Goal: Answer question/provide support: Share knowledge or assist other users

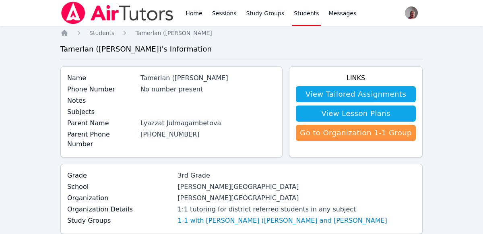
click at [219, 77] on div "Tamerlan ([PERSON_NAME]" at bounding box center [208, 78] width 135 height 10
click at [161, 79] on div "Tamerlan ([PERSON_NAME]" at bounding box center [208, 78] width 135 height 10
copy div "Tamerlan ([PERSON_NAME]"
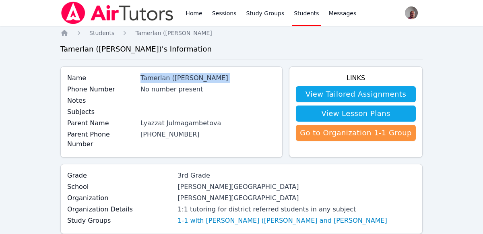
click at [238, 90] on div "No number present" at bounding box center [208, 90] width 135 height 10
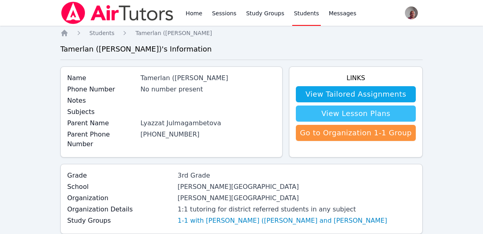
click at [358, 107] on link "View Lesson Plans" at bounding box center [356, 113] width 120 height 16
click at [364, 117] on link "View Lesson Plans" at bounding box center [356, 113] width 120 height 16
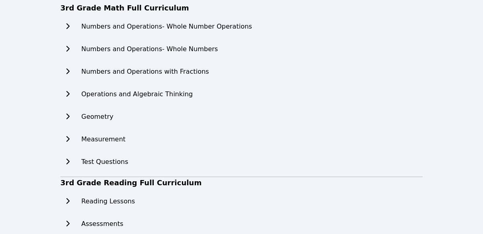
scroll to position [81, 0]
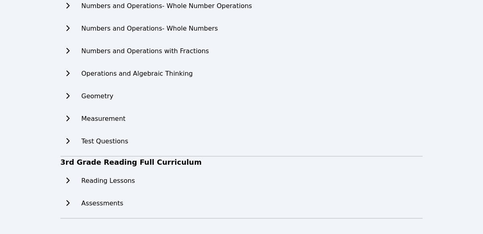
click at [108, 178] on h2 "Reading Lessons" at bounding box center [108, 181] width 54 height 10
click at [67, 180] on icon at bounding box center [68, 180] width 8 height 6
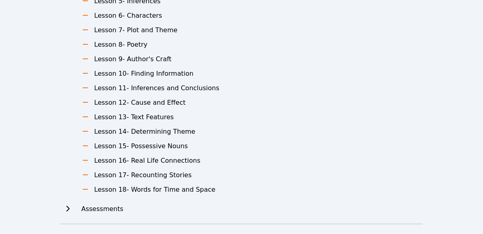
scroll to position [341, 0]
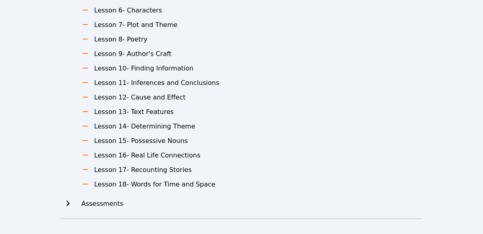
click at [68, 203] on icon at bounding box center [67, 204] width 3 height 6
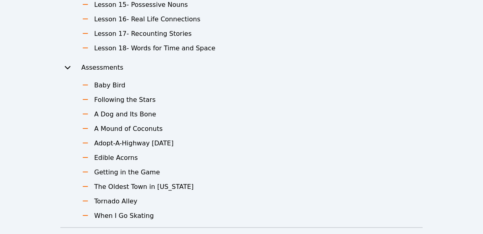
scroll to position [486, 0]
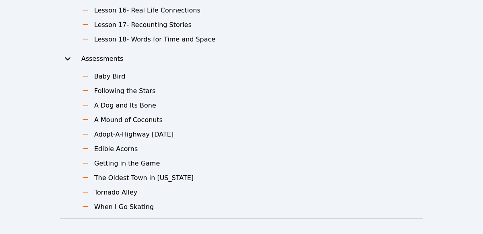
click at [85, 74] on icon at bounding box center [85, 76] width 8 height 6
click at [102, 77] on h3 "Baby Bird" at bounding box center [109, 77] width 31 height 10
click at [83, 74] on icon at bounding box center [85, 76] width 8 height 6
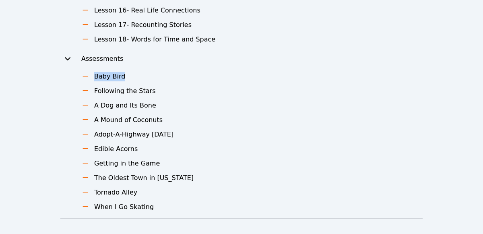
click at [115, 108] on h3 "A Dog and Its Bone" at bounding box center [125, 106] width 62 height 10
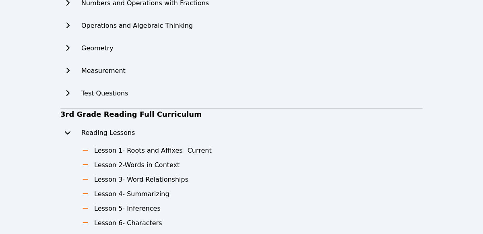
scroll to position [129, 0]
click at [188, 149] on button "Current" at bounding box center [200, 150] width 24 height 10
click at [88, 145] on li "Lesson 1- Roots and Affixes Current" at bounding box center [148, 150] width 143 height 10
click at [85, 151] on icon at bounding box center [85, 150] width 8 height 6
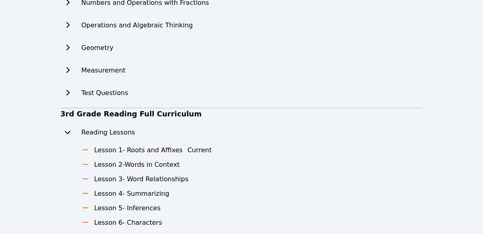
click at [90, 150] on li "Lesson 1- Roots and Affixes Current" at bounding box center [148, 150] width 143 height 10
click at [190, 148] on button "Current" at bounding box center [200, 150] width 24 height 10
click at [163, 161] on h3 "Lesson 2-Words in Context" at bounding box center [136, 165] width 85 height 10
click at [188, 147] on button "Current" at bounding box center [200, 150] width 24 height 10
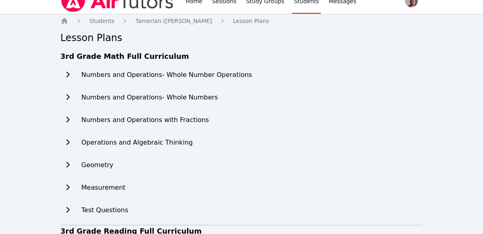
scroll to position [0, 0]
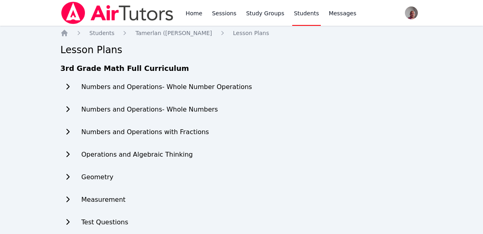
click at [219, 87] on h2 "Numbers and Operations- Whole Number Operations" at bounding box center [166, 87] width 171 height 10
click at [67, 91] on button at bounding box center [67, 87] width 14 height 16
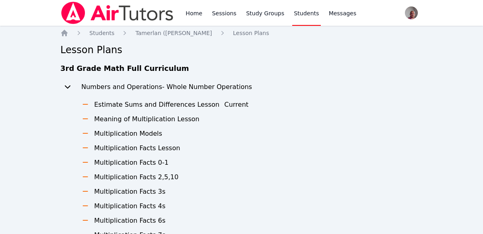
click at [224, 104] on button "Current" at bounding box center [236, 105] width 24 height 10
click at [86, 131] on icon at bounding box center [85, 133] width 8 height 6
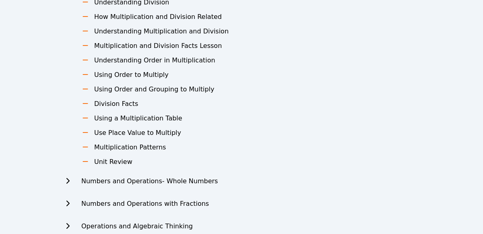
scroll to position [290, 0]
click at [87, 166] on li "Unit Review" at bounding box center [165, 162] width 176 height 10
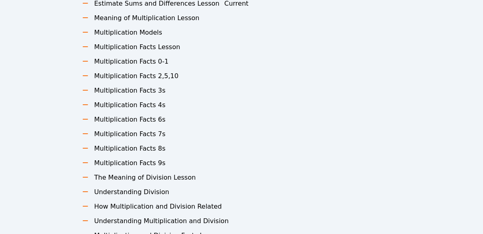
scroll to position [0, 0]
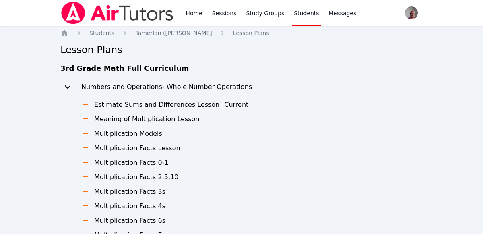
click at [102, 103] on h3 "Estimate Sums and Differences Lesson" at bounding box center [156, 105] width 125 height 10
click at [87, 145] on icon at bounding box center [85, 148] width 8 height 6
click at [145, 129] on h3 "Multiplication Models" at bounding box center [128, 134] width 68 height 10
click at [258, 10] on link "Study Groups" at bounding box center [264, 13] width 41 height 26
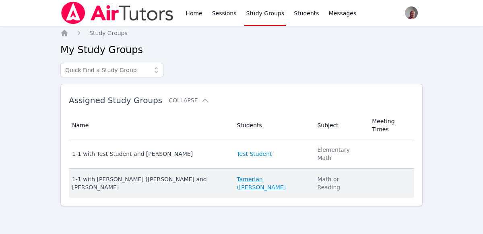
click at [252, 175] on link "Tamerlan ([PERSON_NAME]" at bounding box center [272, 183] width 71 height 16
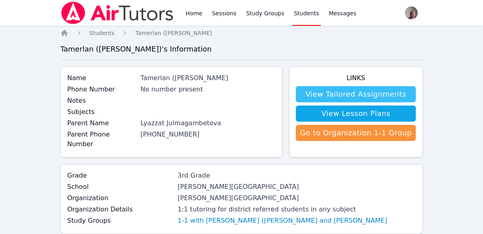
click at [392, 89] on link "View Tailored Assignments" at bounding box center [356, 94] width 120 height 16
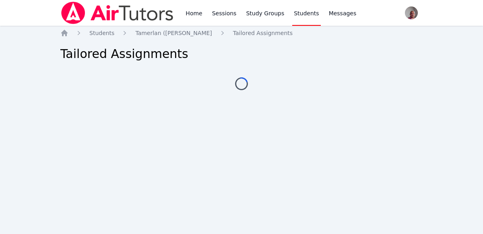
click at [383, 90] on div "Home Students Tamerlan (Tim) Nurlanuly Tailored Assignments Tailored Assignment…" at bounding box center [241, 67] width 362 height 77
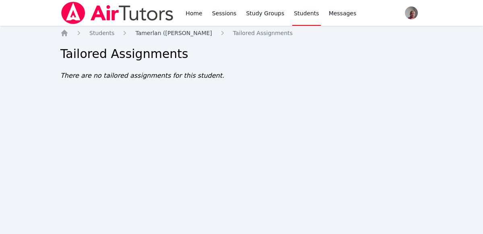
click at [164, 35] on span "Tamerlan ([PERSON_NAME]" at bounding box center [173, 33] width 77 height 6
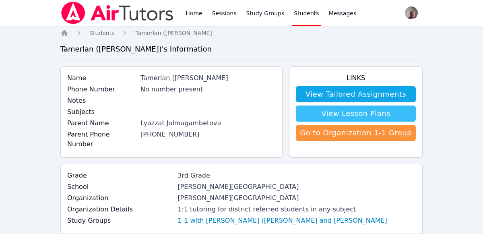
click at [395, 117] on link "View Lesson Plans" at bounding box center [356, 113] width 120 height 16
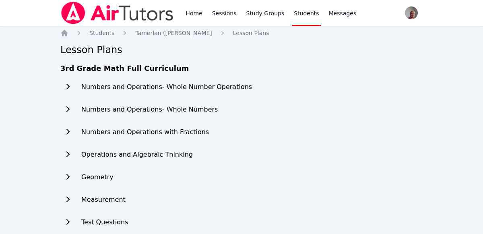
click at [164, 97] on ul "Numbers and Operations- Whole Number Operations Estimate Sums and Differences L…" at bounding box center [156, 158] width 192 height 158
click at [194, 85] on h2 "Numbers and Operations- Whole Number Operations" at bounding box center [166, 87] width 171 height 10
click at [67, 83] on icon at bounding box center [68, 86] width 8 height 6
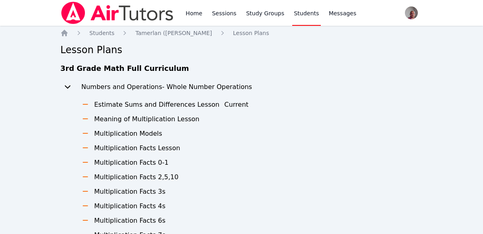
click at [81, 103] on li "Estimate Sums and Differences Lesson Current" at bounding box center [165, 105] width 176 height 10
click at [171, 108] on h3 "Estimate Sums and Differences Lesson" at bounding box center [156, 105] width 125 height 10
click at [178, 103] on h3 "Estimate Sums and Differences Lesson" at bounding box center [156, 105] width 125 height 10
click at [85, 103] on icon at bounding box center [85, 104] width 8 height 6
click at [158, 102] on h3 "Estimate Sums and Differences Lesson" at bounding box center [156, 105] width 125 height 10
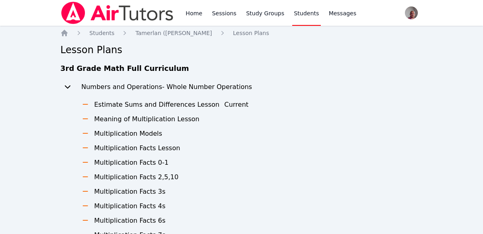
click at [115, 151] on h3 "Multiplication Facts Lesson" at bounding box center [137, 148] width 86 height 10
click at [66, 86] on icon at bounding box center [68, 86] width 6 height 3
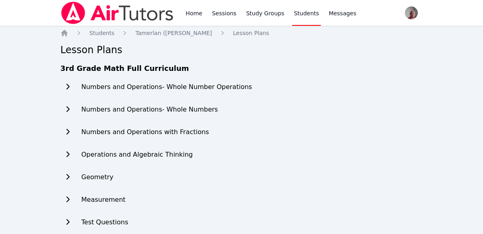
click at [66, 87] on icon at bounding box center [68, 86] width 8 height 6
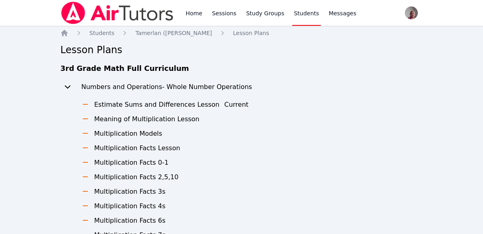
click at [87, 102] on icon at bounding box center [85, 104] width 8 height 6
click at [132, 105] on h3 "Estimate Sums and Differences Lesson" at bounding box center [156, 105] width 125 height 10
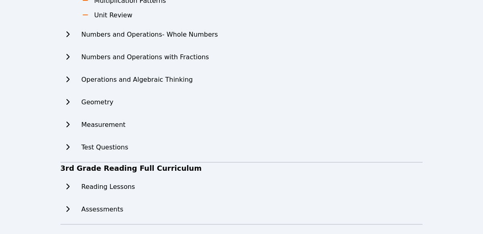
scroll to position [443, 0]
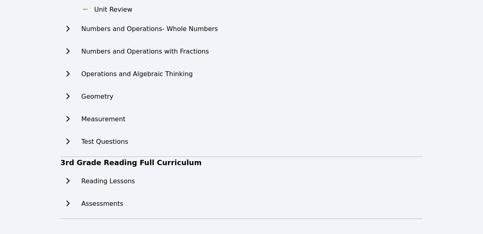
click at [117, 198] on div "Assessments" at bounding box center [97, 204] width 74 height 16
click at [68, 203] on icon at bounding box center [68, 203] width 8 height 6
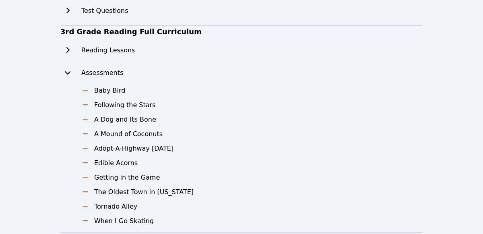
scroll to position [588, 0]
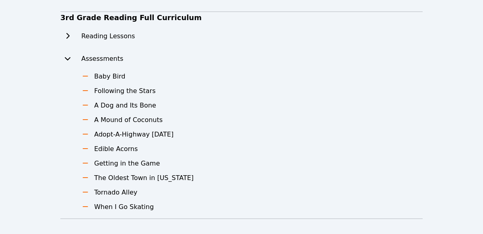
click at [121, 144] on h3 "Edible Acorns" at bounding box center [115, 149] width 43 height 10
click at [123, 149] on h3 "Edible Acorns" at bounding box center [115, 149] width 43 height 10
click at [87, 77] on icon at bounding box center [85, 76] width 8 height 6
click at [105, 77] on h3 "Baby Bird" at bounding box center [109, 77] width 31 height 10
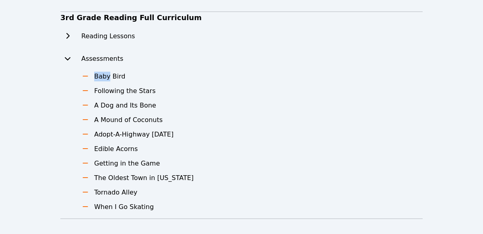
click at [105, 77] on h3 "Baby Bird" at bounding box center [109, 77] width 31 height 10
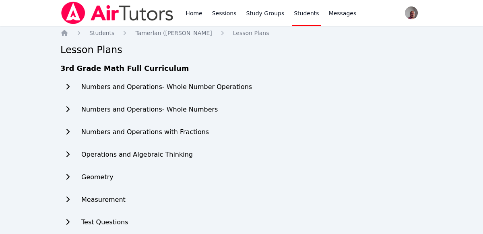
click at [69, 87] on icon at bounding box center [68, 86] width 8 height 6
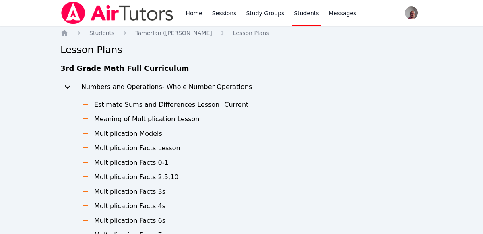
click at [84, 103] on icon at bounding box center [85, 104] width 8 height 6
click at [105, 105] on h3 "Estimate Sums and Differences Lesson" at bounding box center [156, 105] width 125 height 10
click at [104, 121] on h3 "Meaning of Multiplication Lesson" at bounding box center [146, 119] width 105 height 10
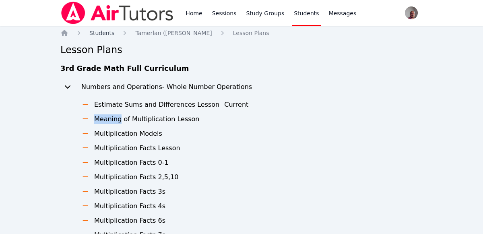
click at [105, 29] on link "Students" at bounding box center [101, 33] width 25 height 8
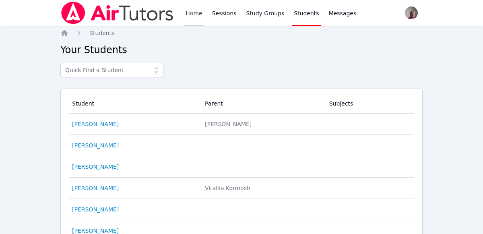
click at [192, 15] on link "Home" at bounding box center [194, 13] width 20 height 26
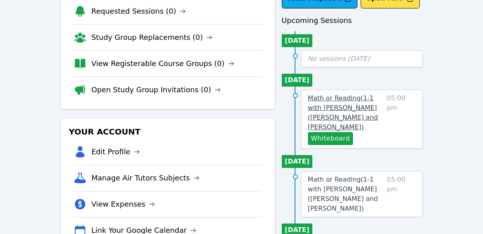
scroll to position [65, 0]
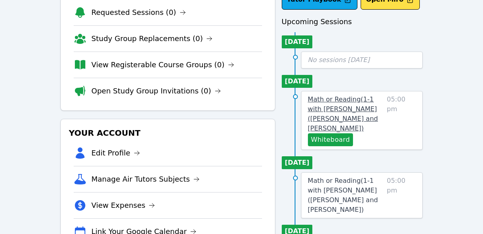
click at [354, 103] on link "Math or Reading ( 1-1 with Tamerlan (Tim) Nurlanuly and Anton Nikitin )" at bounding box center [346, 114] width 76 height 39
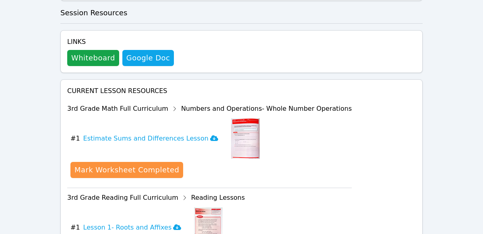
scroll to position [474, 0]
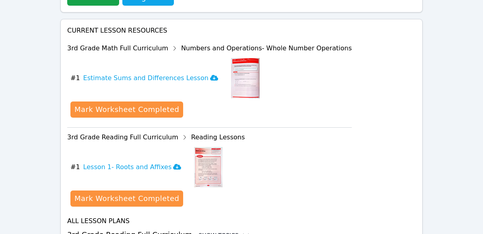
click at [242, 231] on icon at bounding box center [246, 235] width 8 height 8
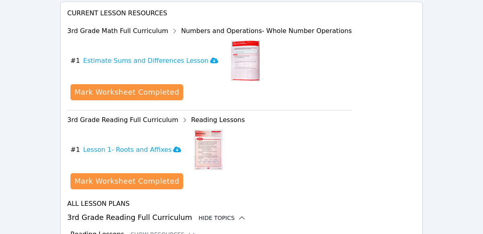
scroll to position [508, 0]
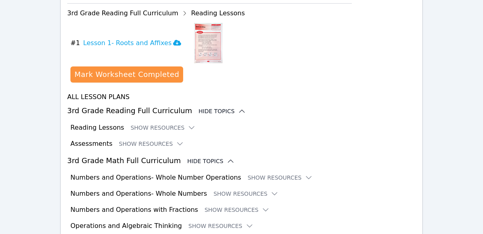
scroll to position [623, 0]
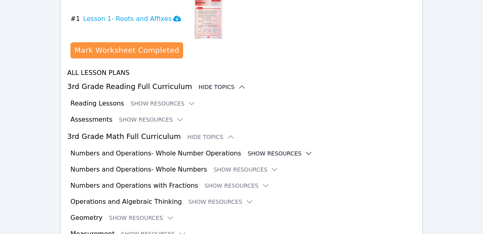
click at [305, 149] on icon at bounding box center [309, 153] width 8 height 8
click at [248, 149] on button "Show Resources" at bounding box center [280, 153] width 65 height 8
click at [249, 149] on button "Show Resources" at bounding box center [280, 153] width 65 height 8
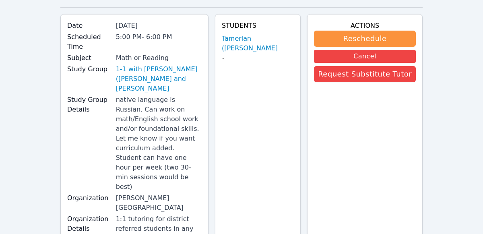
scroll to position [0, 0]
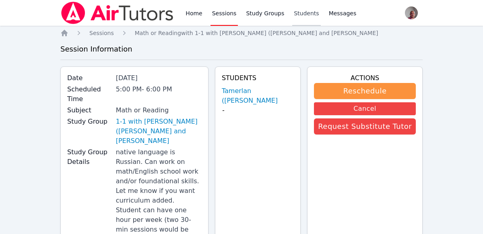
click at [299, 13] on link "Students" at bounding box center [306, 13] width 28 height 26
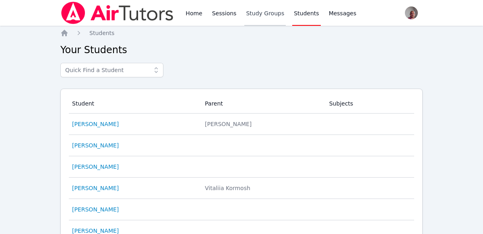
click at [262, 14] on link "Study Groups" at bounding box center [264, 13] width 41 height 26
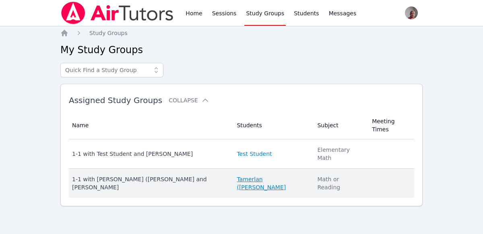
click at [263, 175] on link "Tamerlan ([PERSON_NAME]" at bounding box center [272, 183] width 71 height 16
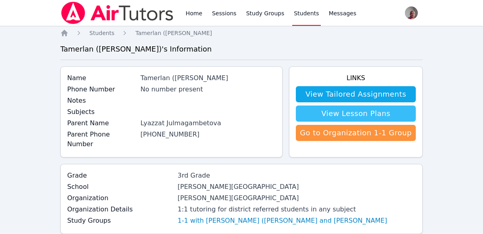
click at [384, 113] on link "View Lesson Plans" at bounding box center [356, 113] width 120 height 16
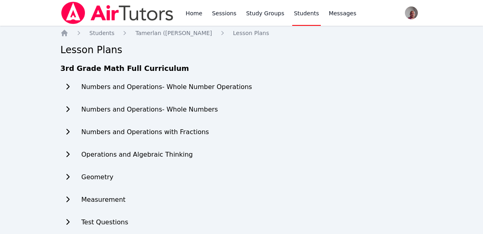
click at [157, 84] on h2 "Numbers and Operations- Whole Number Operations" at bounding box center [166, 87] width 171 height 10
click at [184, 85] on h2 "Numbers and Operations- Whole Number Operations" at bounding box center [166, 87] width 171 height 10
click at [61, 90] on button at bounding box center [67, 87] width 14 height 16
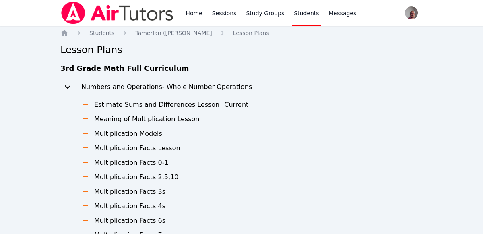
click at [151, 108] on h3 "Estimate Sums and Differences Lesson" at bounding box center [156, 105] width 125 height 10
click at [197, 10] on link "Home" at bounding box center [194, 13] width 20 height 26
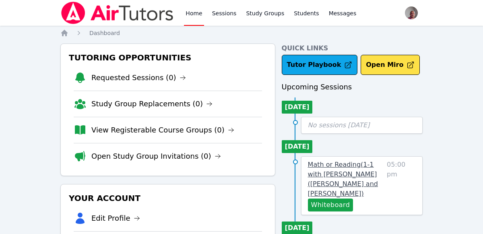
click at [332, 164] on span "Math or Reading ( 1-1 with Tamerlan (Tim) Nurlanuly and Anton Nikitin )" at bounding box center [343, 179] width 70 height 37
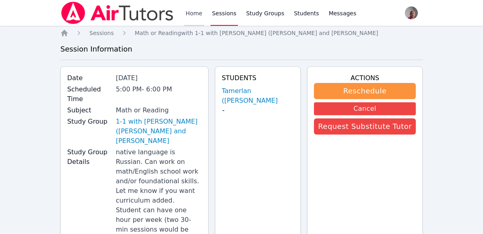
click at [191, 11] on link "Home" at bounding box center [194, 13] width 20 height 26
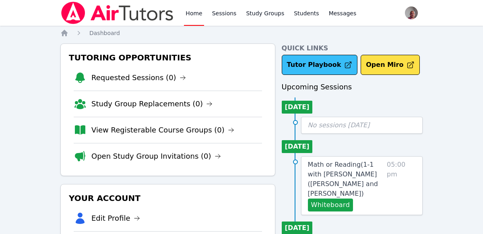
click at [326, 66] on link "Tutor Playbook" at bounding box center [320, 65] width 76 height 20
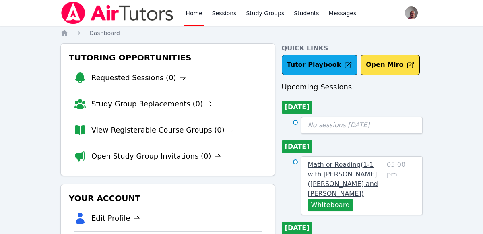
click at [341, 164] on span "Math or Reading ( 1-1 with Tamerlan (Tim) Nurlanuly and Anton Nikitin )" at bounding box center [343, 179] width 70 height 37
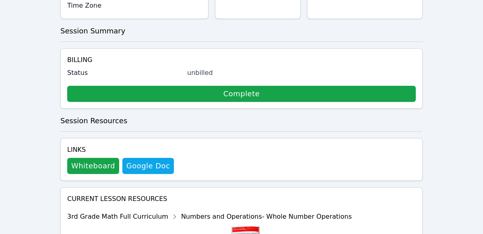
scroll to position [313, 0]
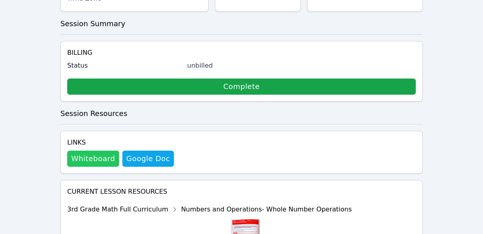
click at [92, 151] on button "Whiteboard" at bounding box center [93, 159] width 52 height 16
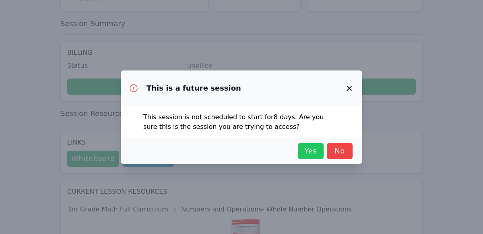
click at [308, 149] on span "Yes" at bounding box center [311, 150] width 18 height 11
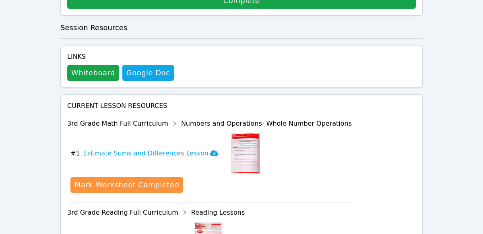
scroll to position [474, 0]
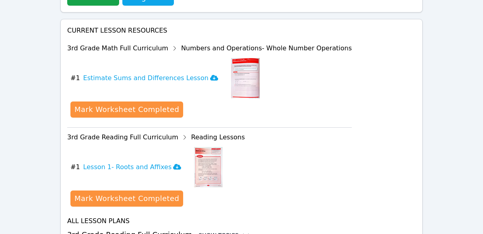
click at [242, 231] on icon at bounding box center [246, 235] width 8 height 8
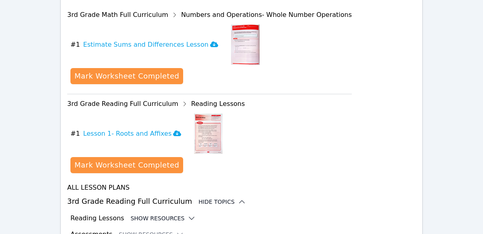
click at [188, 214] on icon at bounding box center [192, 218] width 8 height 8
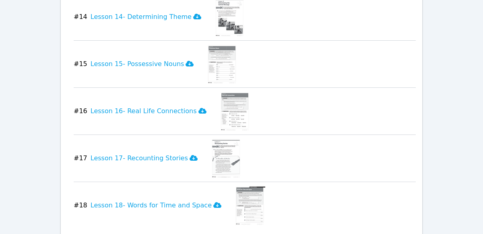
scroll to position [1359, 0]
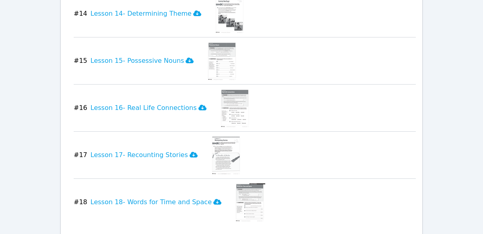
click at [176, 233] on icon at bounding box center [180, 237] width 8 height 8
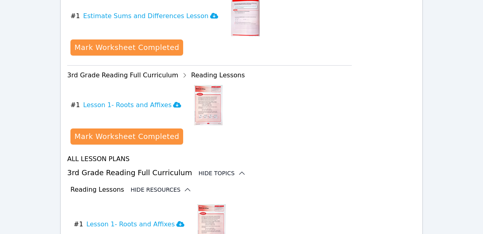
scroll to position [538, 0]
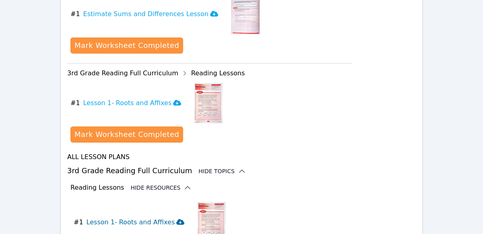
click at [155, 217] on h3 "Lesson 1- Roots and Affixes" at bounding box center [136, 222] width 98 height 10
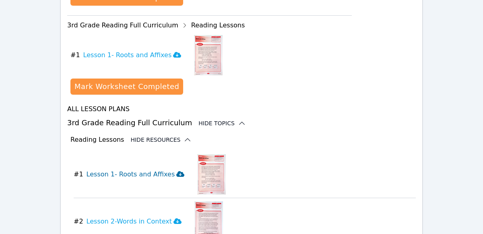
scroll to position [585, 0]
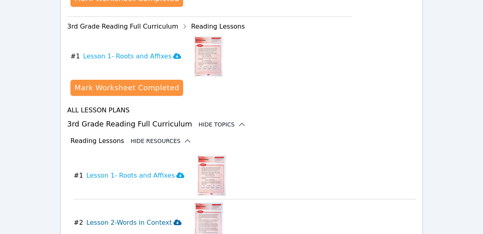
click at [161, 203] on button "# 2 Lesson 2-Words in Context" at bounding box center [131, 223] width 114 height 40
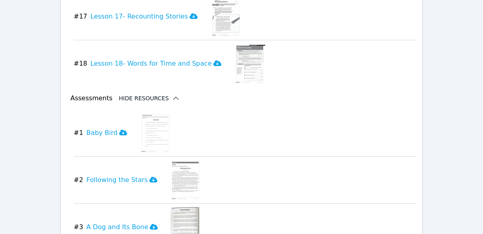
scroll to position [1496, 0]
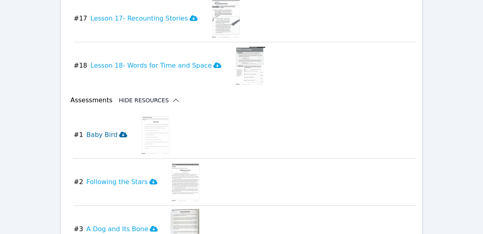
click at [103, 115] on button "# 1 Baby Bird" at bounding box center [104, 135] width 60 height 40
click at [128, 177] on h3 "Following the Stars" at bounding box center [122, 182] width 71 height 10
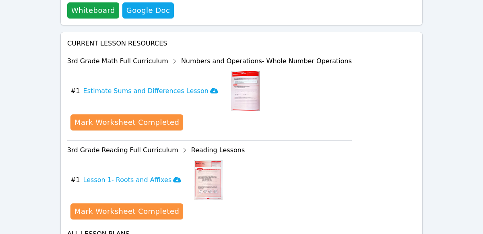
scroll to position [460, 0]
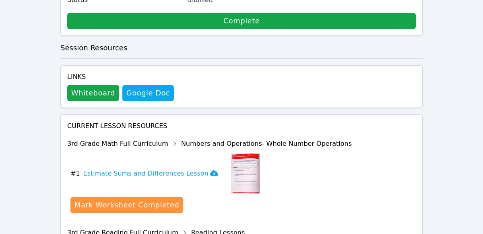
scroll to position [379, 0]
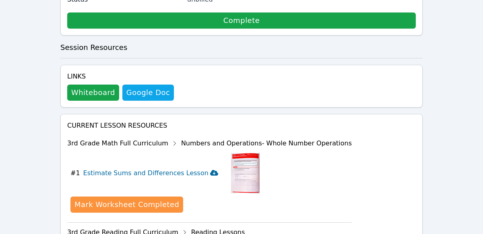
click at [180, 168] on h3 "Estimate Sums and Differences Lesson" at bounding box center [150, 173] width 135 height 10
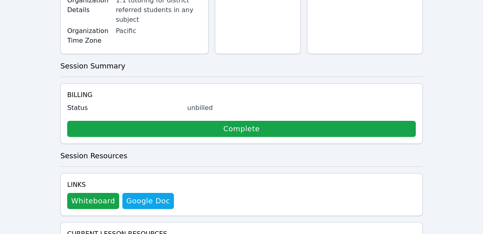
scroll to position [268, 0]
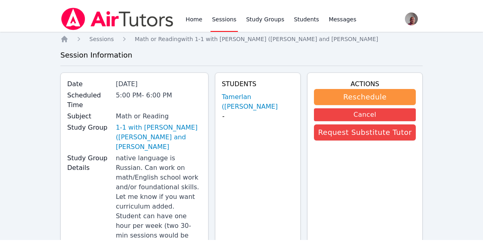
scroll to position [268, 0]
